Goal: Information Seeking & Learning: Check status

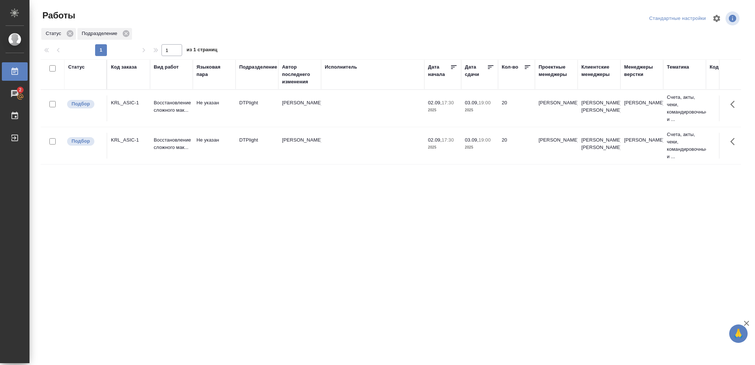
click at [493, 148] on p "2025" at bounding box center [479, 147] width 29 height 7
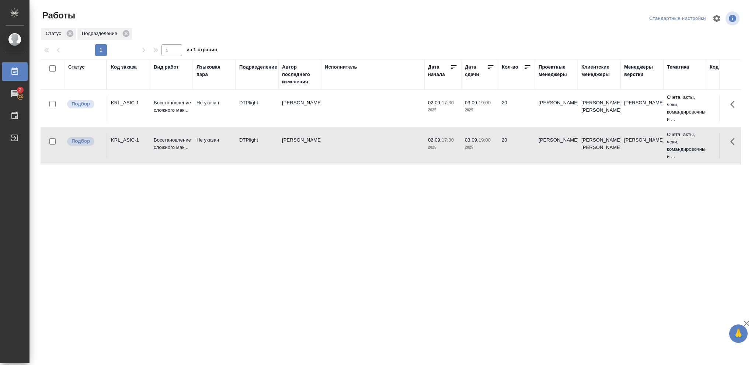
click at [493, 148] on p "2025" at bounding box center [479, 147] width 29 height 7
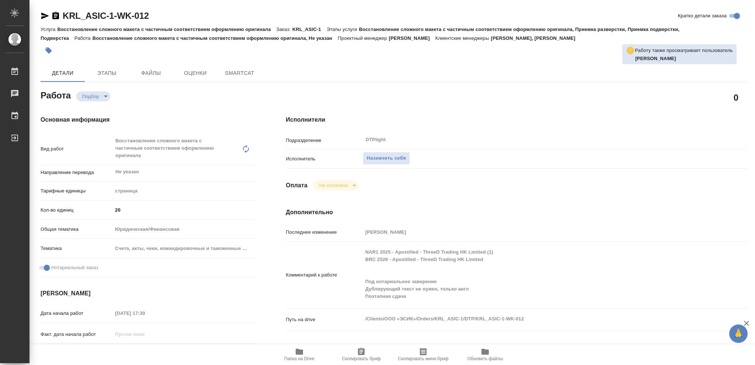
type textarea "x"
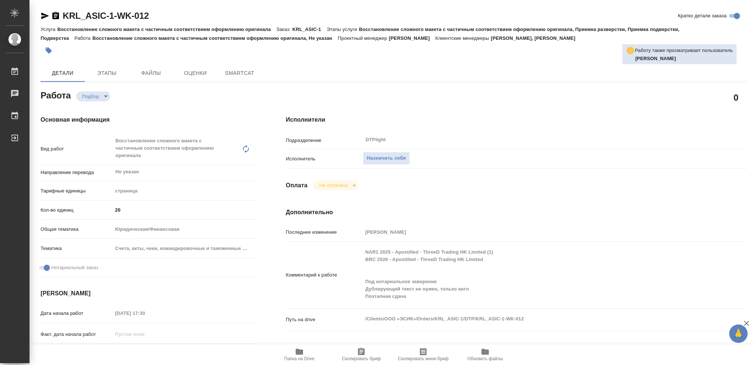
type textarea "x"
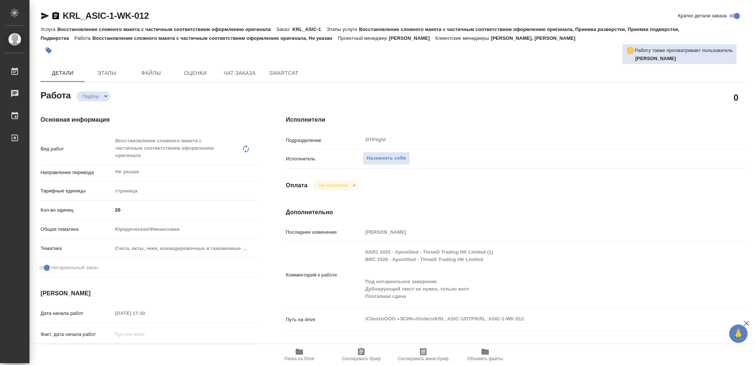
type textarea "x"
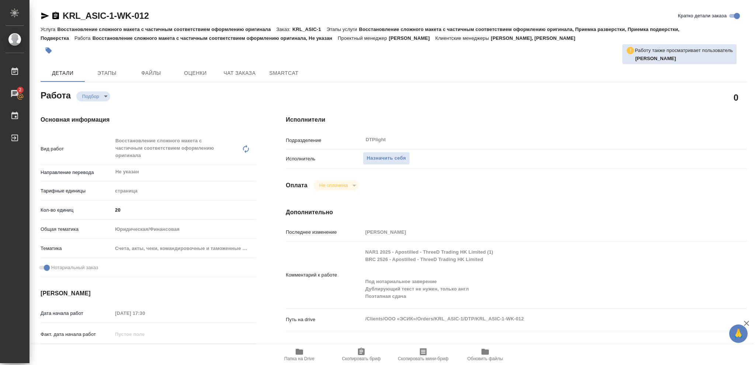
type textarea "x"
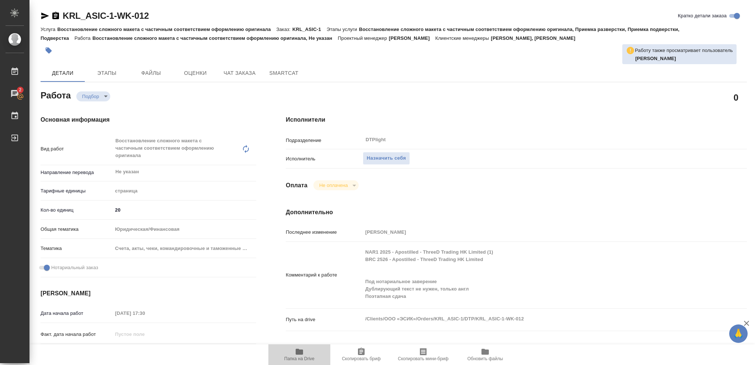
click at [300, 352] on icon "button" at bounding box center [299, 352] width 7 height 6
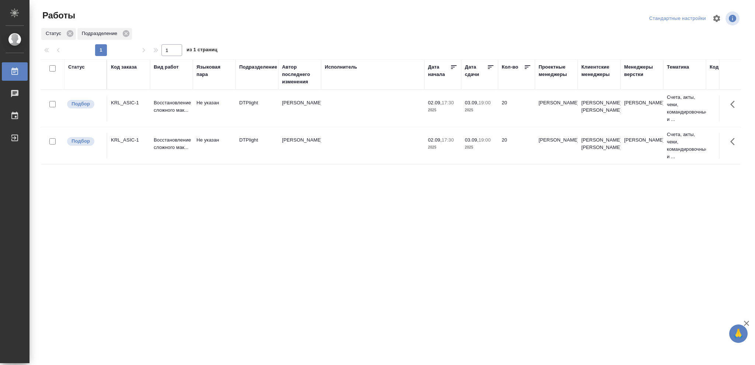
click at [81, 68] on div "Статус" at bounding box center [76, 66] width 17 height 7
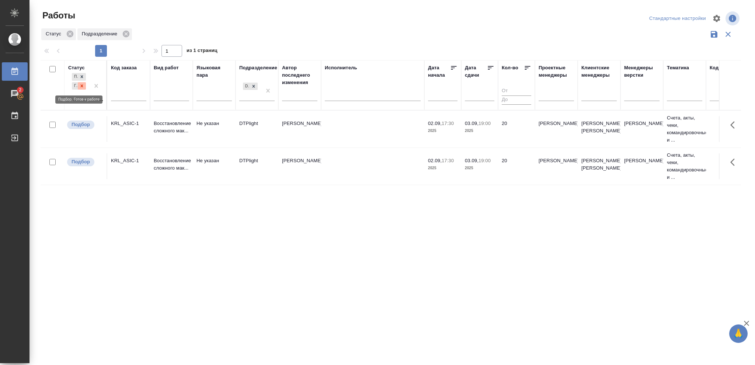
click at [82, 86] on icon at bounding box center [82, 85] width 3 height 3
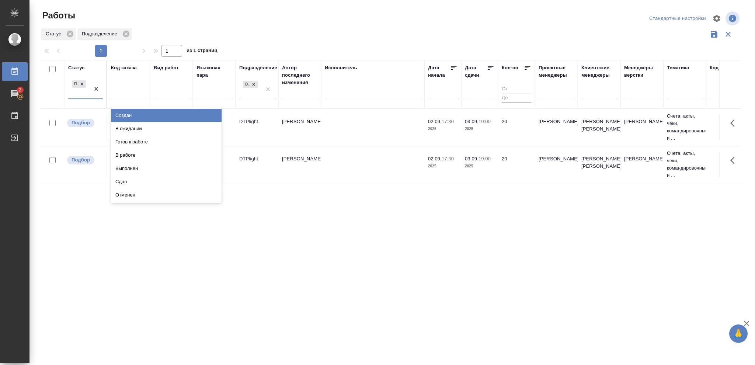
click at [80, 94] on div "Подбор" at bounding box center [78, 89] width 21 height 20
click at [254, 83] on icon at bounding box center [254, 84] width 3 height 3
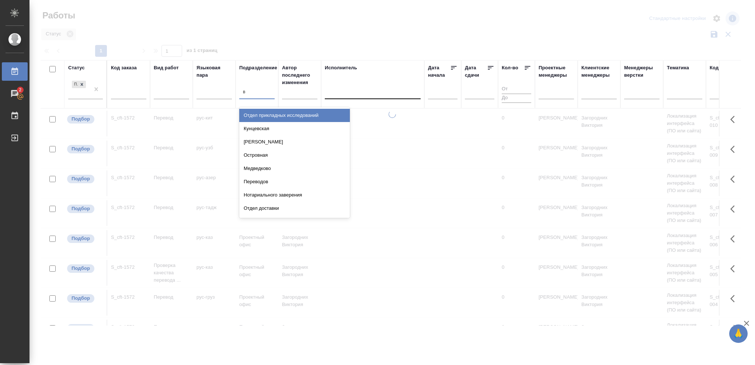
type input "ве"
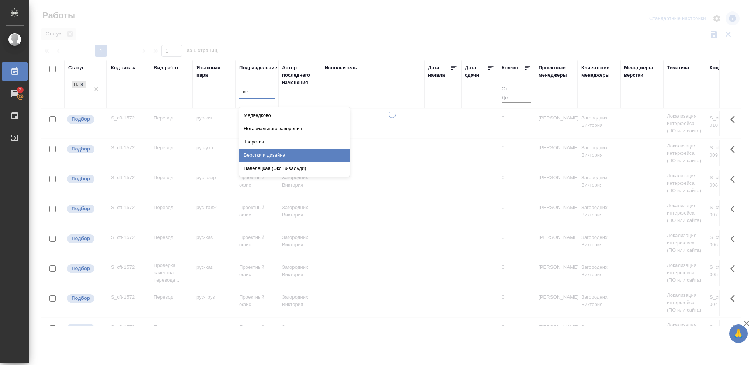
click at [257, 154] on div "Верстки и дизайна" at bounding box center [294, 155] width 111 height 13
